Goal: Task Accomplishment & Management: Manage account settings

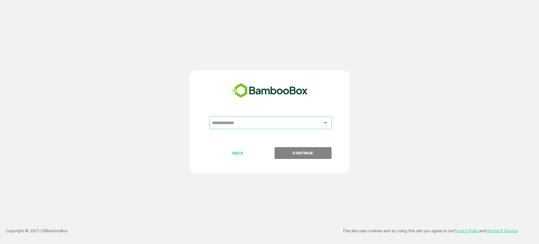
click at [253, 128] on div "​" at bounding box center [270, 122] width 122 height 13
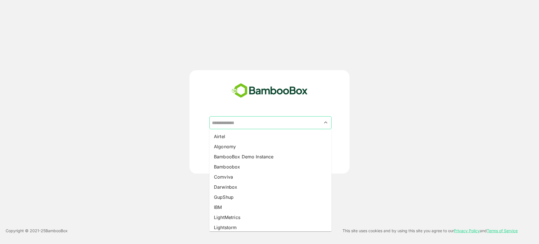
click at [248, 122] on input "text" at bounding box center [271, 122] width 120 height 11
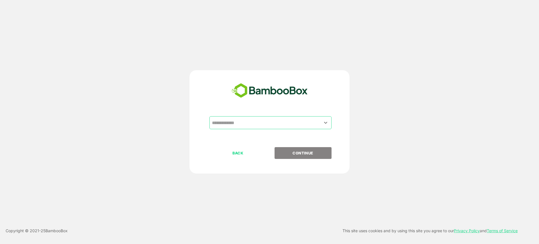
click at [248, 122] on input "text" at bounding box center [271, 122] width 120 height 11
click at [328, 122] on icon "Open" at bounding box center [325, 122] width 7 height 7
click at [310, 122] on input "text" at bounding box center [271, 122] width 120 height 11
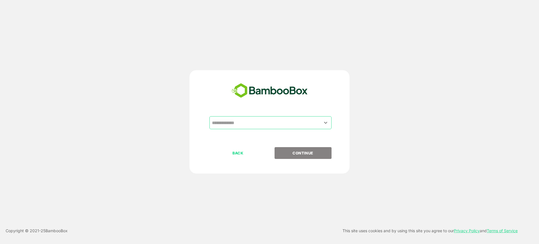
click at [302, 124] on input "text" at bounding box center [271, 122] width 120 height 11
click at [326, 122] on icon "Open" at bounding box center [325, 122] width 7 height 7
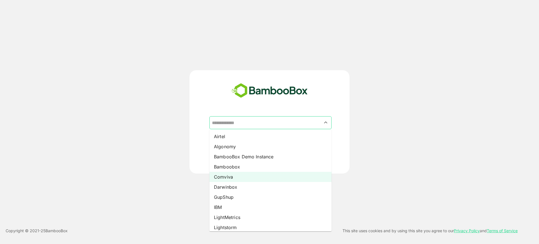
scroll to position [43, 0]
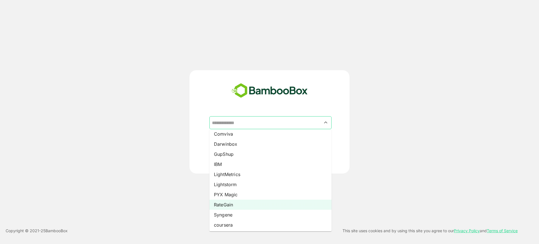
click at [235, 206] on li "RateGain" at bounding box center [270, 205] width 122 height 10
type input "********"
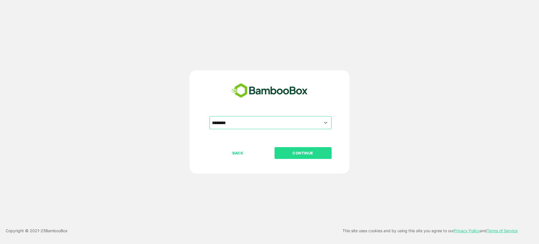
click at [292, 153] on p "CONTINUE" at bounding box center [303, 153] width 56 height 6
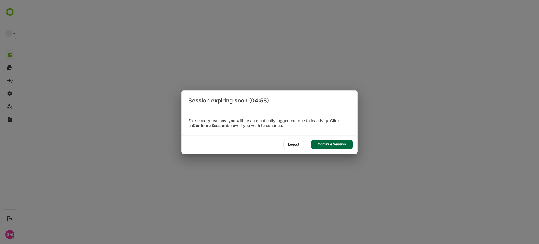
click at [324, 145] on div "Continue Session" at bounding box center [332, 145] width 42 height 10
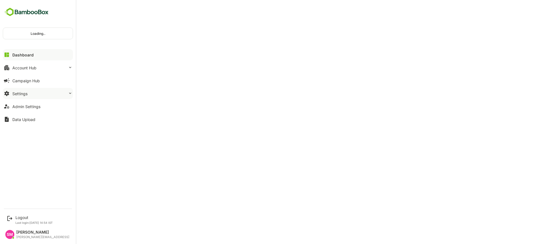
click at [40, 91] on button "Settings" at bounding box center [38, 93] width 70 height 11
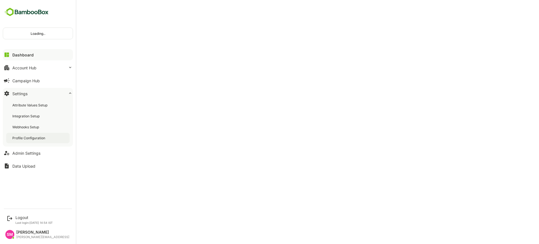
click at [36, 138] on div "Profile Configuration" at bounding box center [29, 138] width 34 height 5
click at [35, 10] on img at bounding box center [26, 12] width 47 height 11
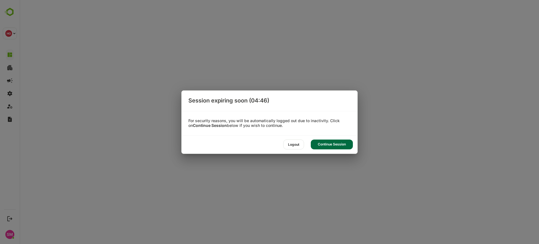
click at [328, 140] on div "Continue Session" at bounding box center [332, 145] width 42 height 10
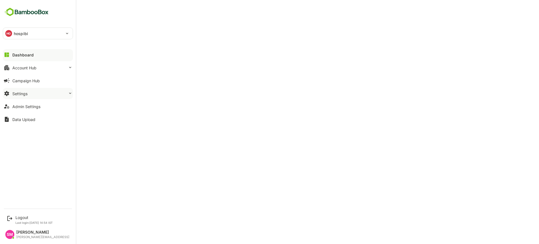
click at [53, 95] on button "Settings" at bounding box center [38, 93] width 70 height 11
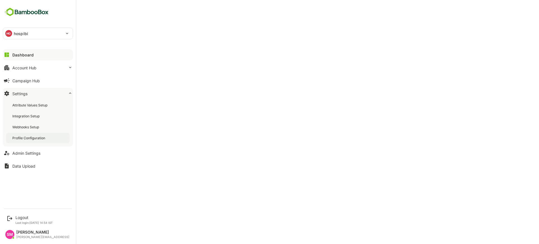
click at [43, 140] on div "Profile Configuration" at bounding box center [37, 138] width 63 height 10
click at [24, 54] on div "Dashboard" at bounding box center [22, 55] width 20 height 5
